Goal: Information Seeking & Learning: Learn about a topic

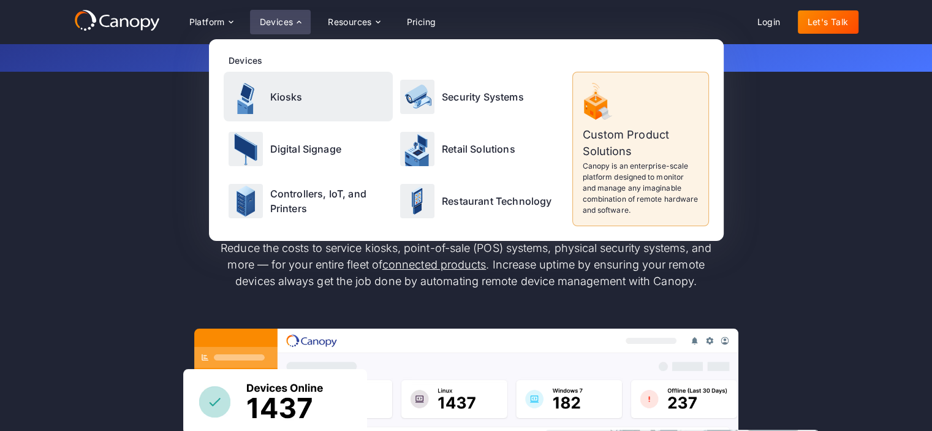
click at [299, 96] on p "Kiosks" at bounding box center [286, 97] width 32 height 15
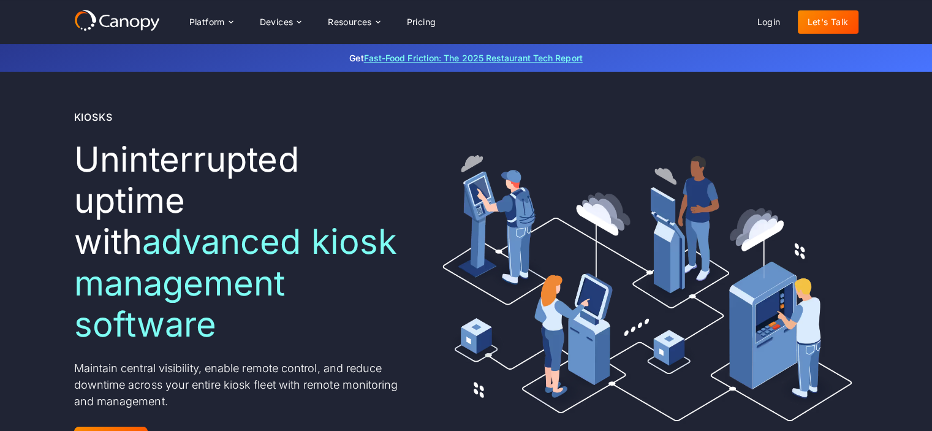
click at [445, 56] on link "Fast-Food Friction: The 2025 Restaurant Tech Report" at bounding box center [473, 58] width 219 height 10
